Goal: Information Seeking & Learning: Learn about a topic

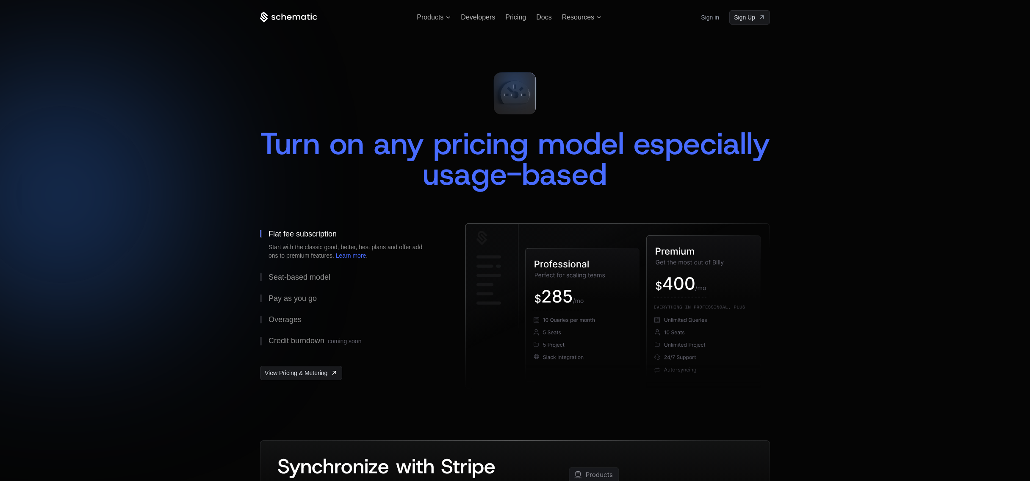
click at [909, 289] on div at bounding box center [515, 240] width 1030 height 481
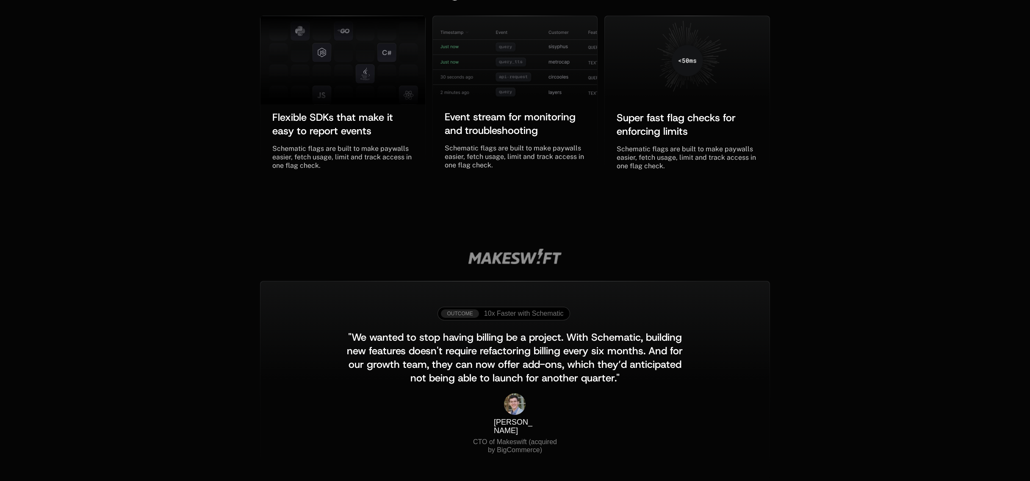
scroll to position [946, 0]
